Goal: Task Accomplishment & Management: Use online tool/utility

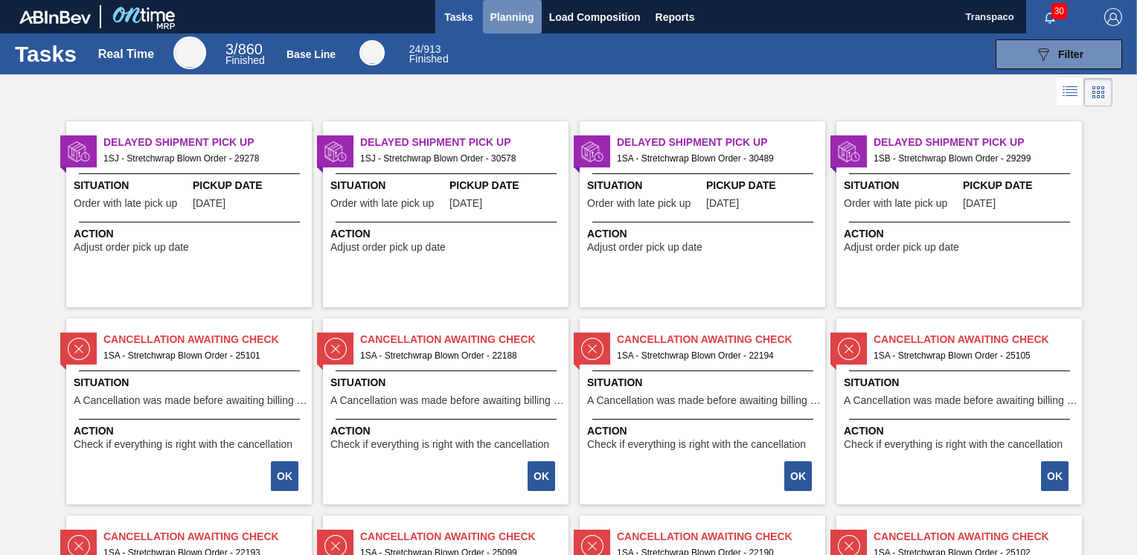
click at [518, 22] on span "Planning" at bounding box center [512, 17] width 44 height 18
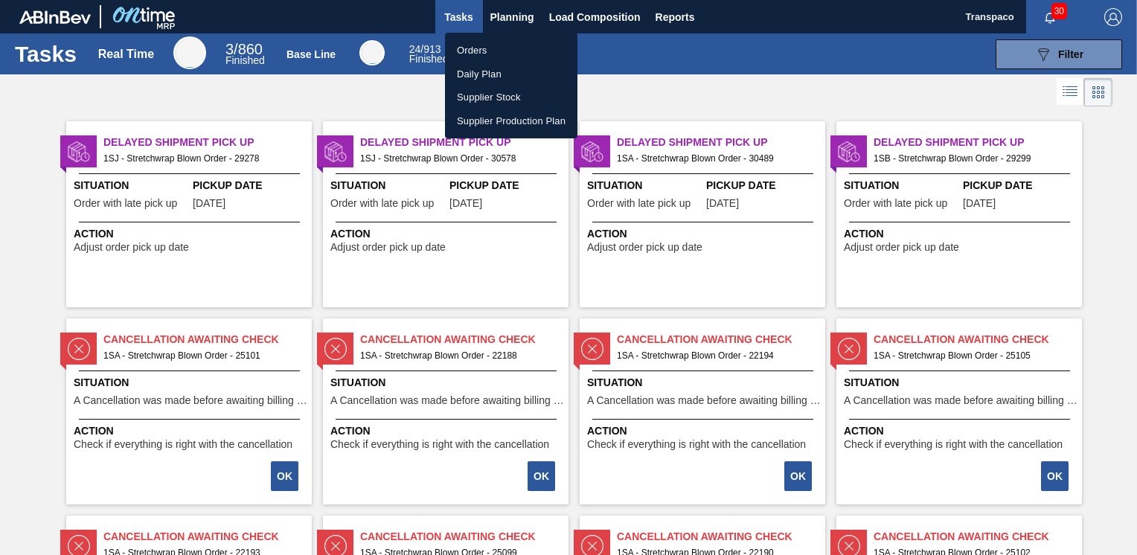
click at [482, 48] on li "Orders" at bounding box center [511, 51] width 132 height 24
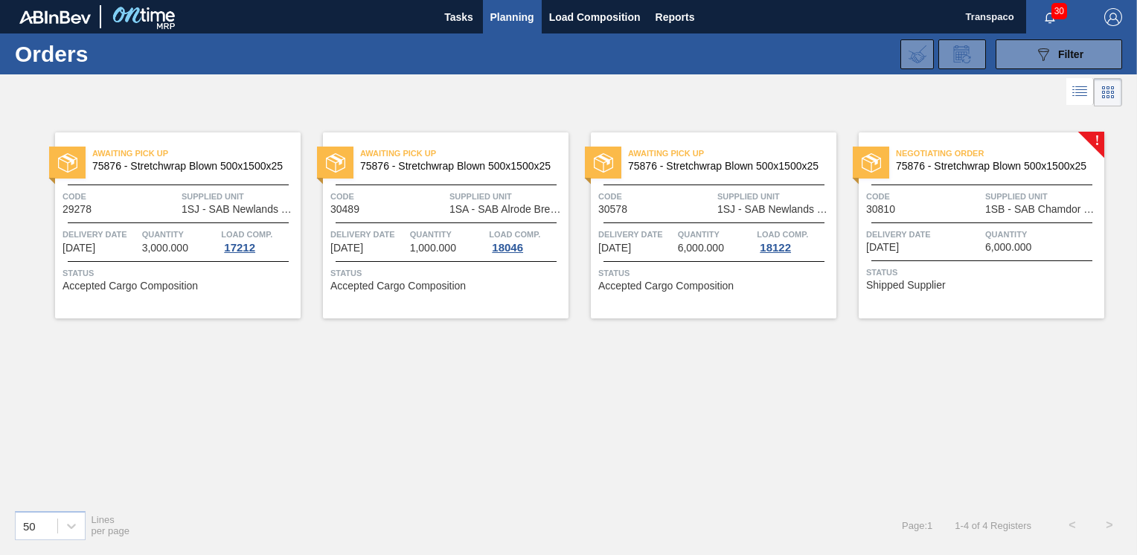
click at [1098, 150] on span "Negotiating Order" at bounding box center [1000, 153] width 208 height 15
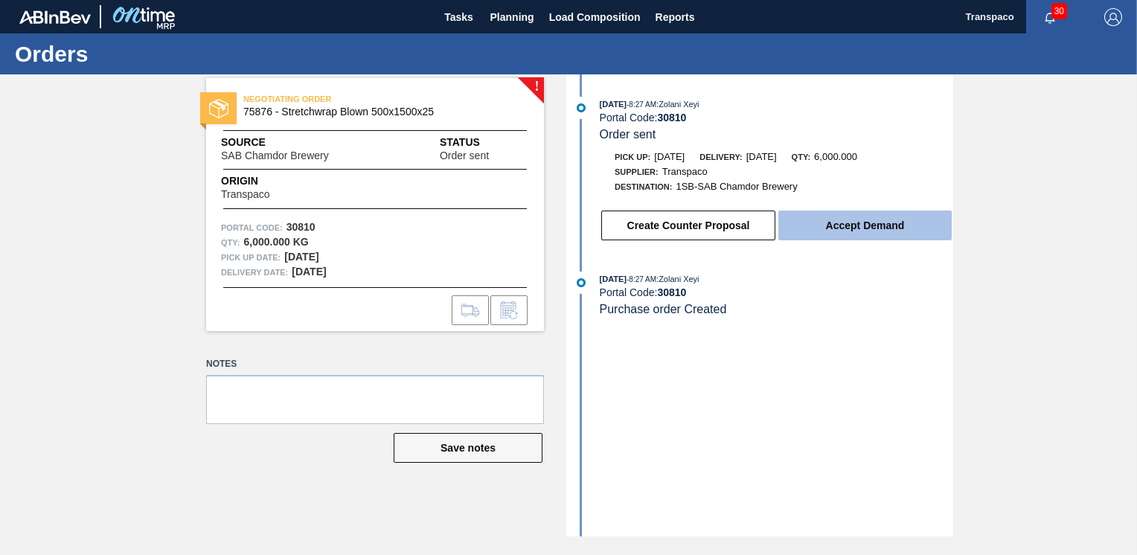
click at [832, 225] on button "Accept Demand" at bounding box center [864, 226] width 173 height 30
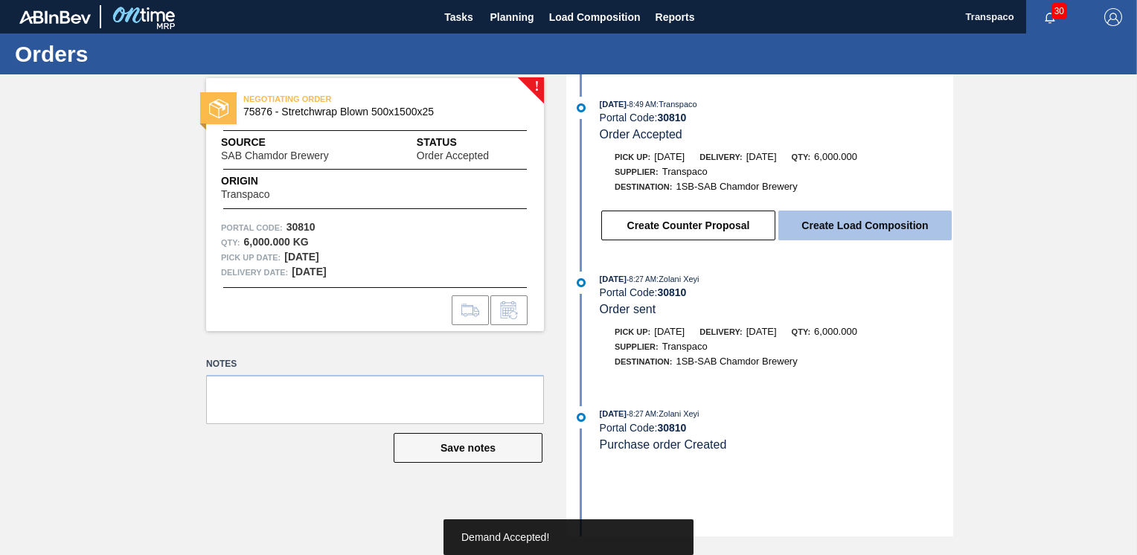
click at [852, 231] on button "Create Load Composition" at bounding box center [864, 226] width 173 height 30
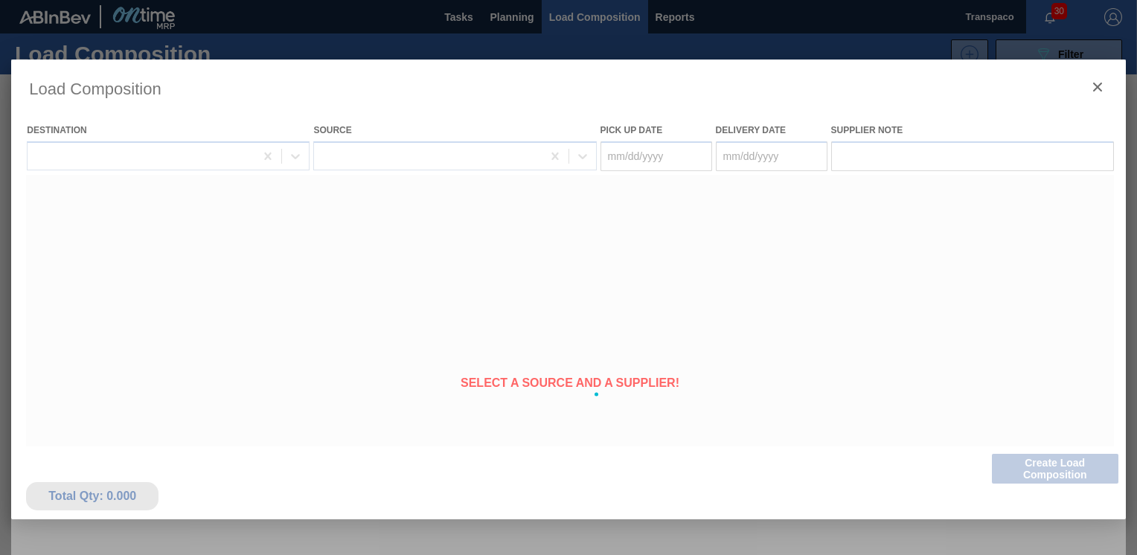
type Date "[DATE]"
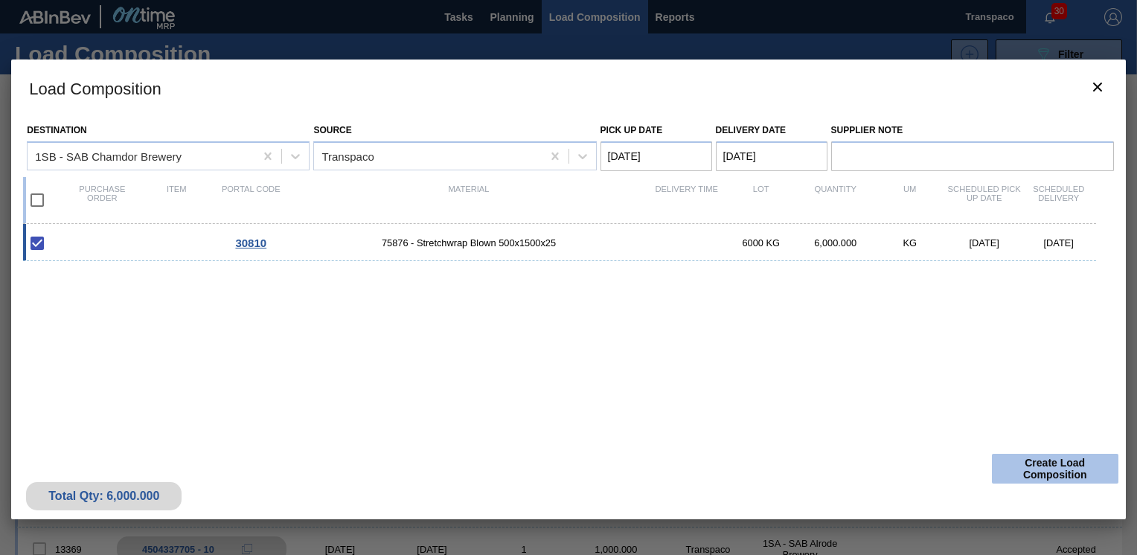
click at [1039, 474] on button "Create Load Composition" at bounding box center [1055, 469] width 126 height 30
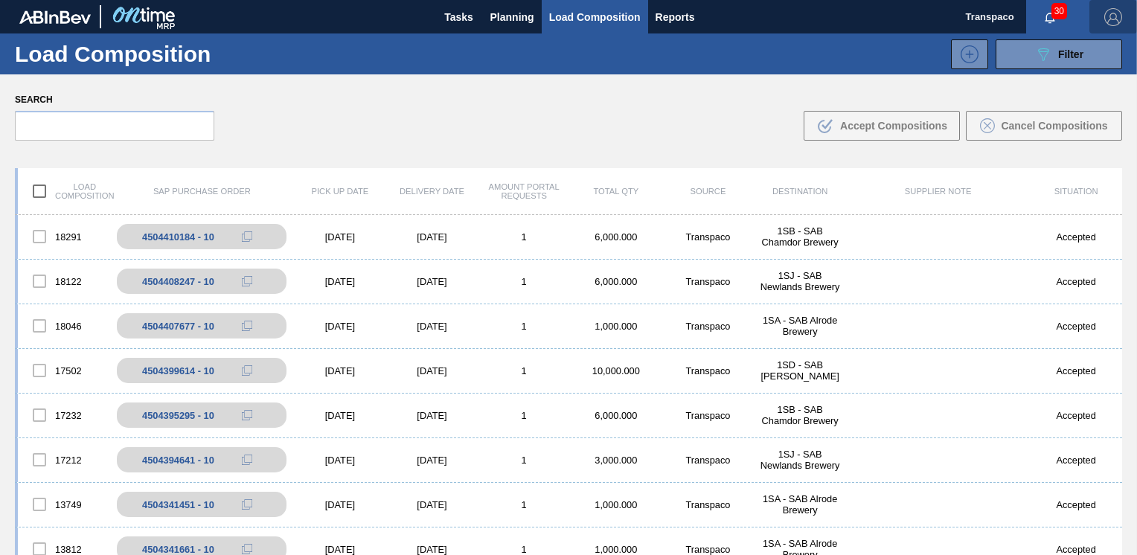
click at [1119, 16] on img "button" at bounding box center [1113, 17] width 18 height 18
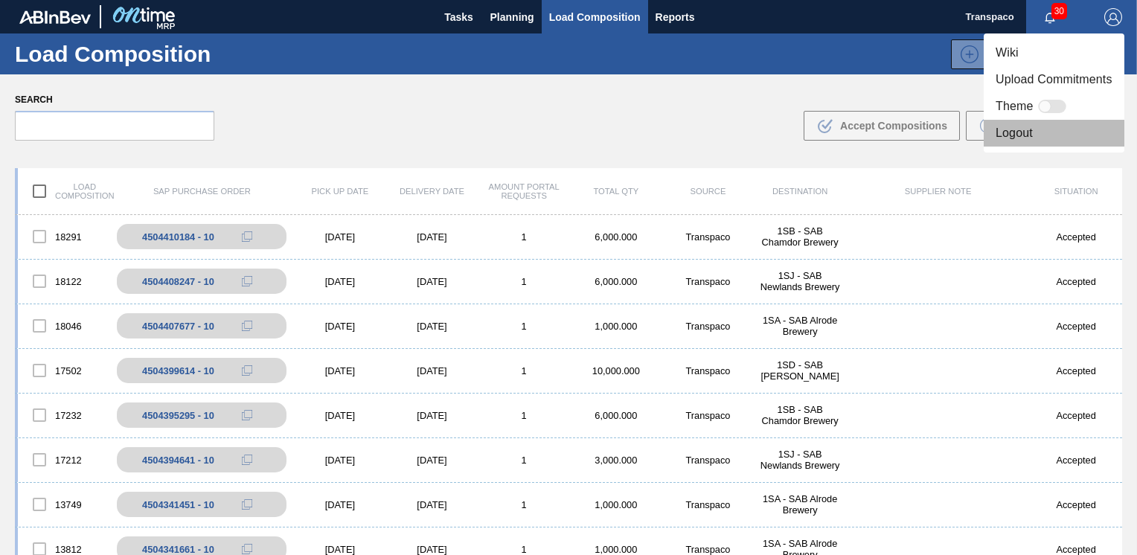
click at [1018, 137] on li "Logout" at bounding box center [1054, 133] width 141 height 27
